Goal: Task Accomplishment & Management: Complete application form

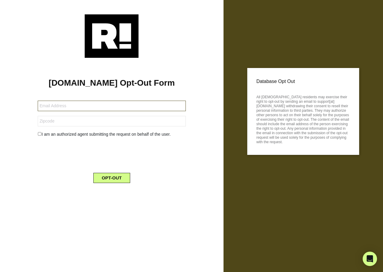
type input "captiv8@columbus.rr.com"
type input "43311"
type input "[PERSON_NAME][EMAIL_ADDRESS][PERSON_NAME][DOMAIN_NAME]"
type input "20902"
